Goal: Find contact information: Obtain details needed to contact an individual or organization

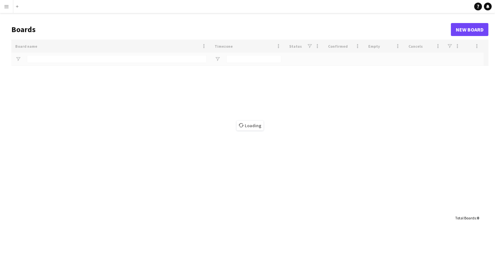
type input "**********"
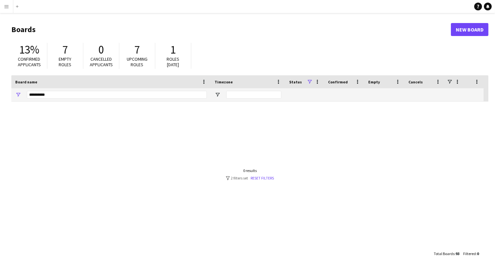
click at [6, 4] on app-icon "Menu" at bounding box center [6, 6] width 5 height 5
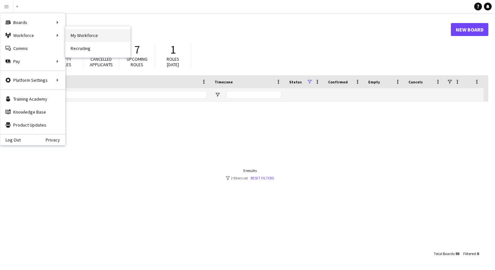
click at [77, 37] on link "My Workforce" at bounding box center [97, 35] width 65 height 13
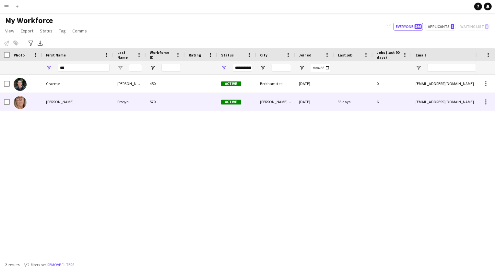
click at [65, 99] on div "[PERSON_NAME]" at bounding box center [77, 102] width 71 height 18
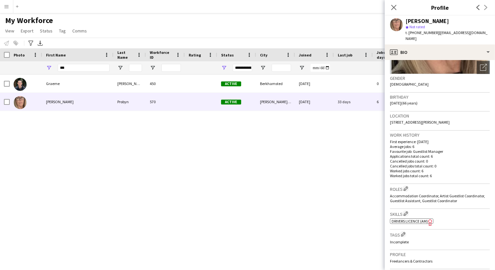
scroll to position [11, 0]
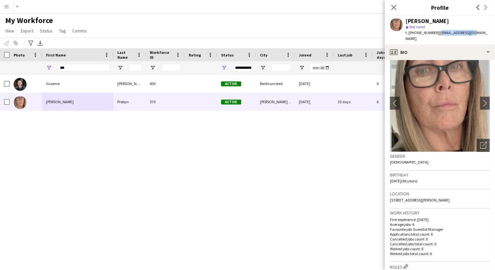
drag, startPoint x: 470, startPoint y: 32, endPoint x: 440, endPoint y: 32, distance: 30.1
click at [436, 32] on span "| [EMAIL_ADDRESS][DOMAIN_NAME]" at bounding box center [446, 35] width 82 height 11
copy span "[EMAIL_ADDRESS][DOMAIN_NAME]"
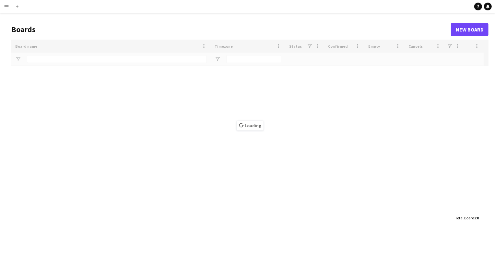
type input "**********"
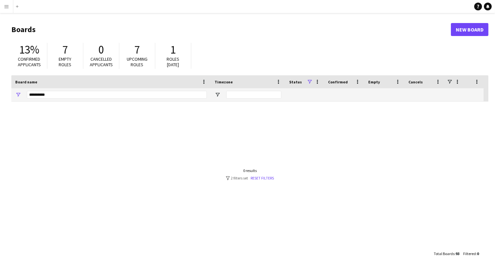
click at [5, 9] on app-icon "Menu" at bounding box center [6, 6] width 5 height 5
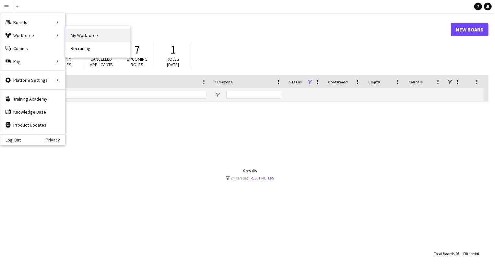
click at [73, 35] on link "My Workforce" at bounding box center [97, 35] width 65 height 13
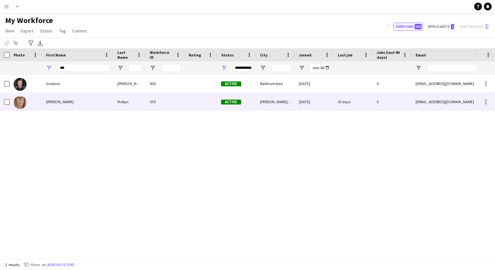
click at [58, 103] on div "[PERSON_NAME]" at bounding box center [77, 102] width 71 height 18
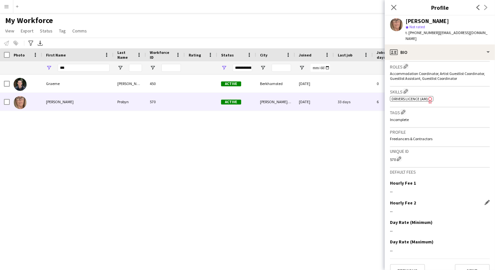
scroll to position [217, 0]
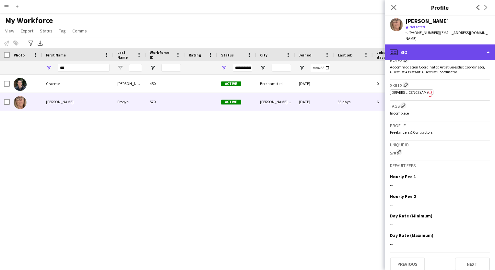
click at [437, 52] on div "profile Bio" at bounding box center [440, 52] width 110 height 16
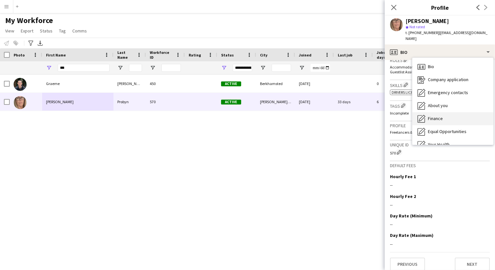
click at [444, 113] on div "Finance Finance" at bounding box center [452, 118] width 81 height 13
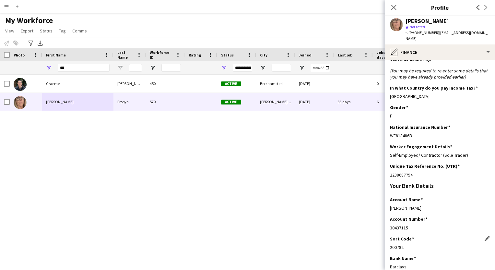
scroll to position [29, 0]
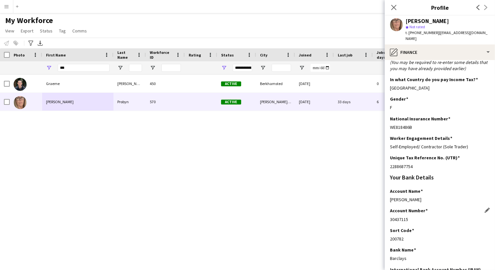
drag, startPoint x: 399, startPoint y: 213, endPoint x: 409, endPoint y: 213, distance: 10.0
click at [409, 216] on div "30437115" at bounding box center [440, 219] width 100 height 6
copy div "7115"
